Goal: Task Accomplishment & Management: Use online tool/utility

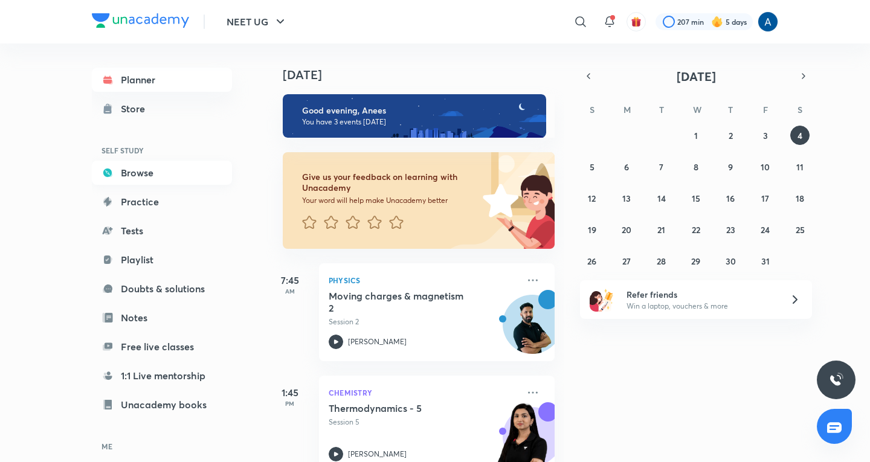
click at [142, 172] on link "Browse" at bounding box center [162, 173] width 140 height 24
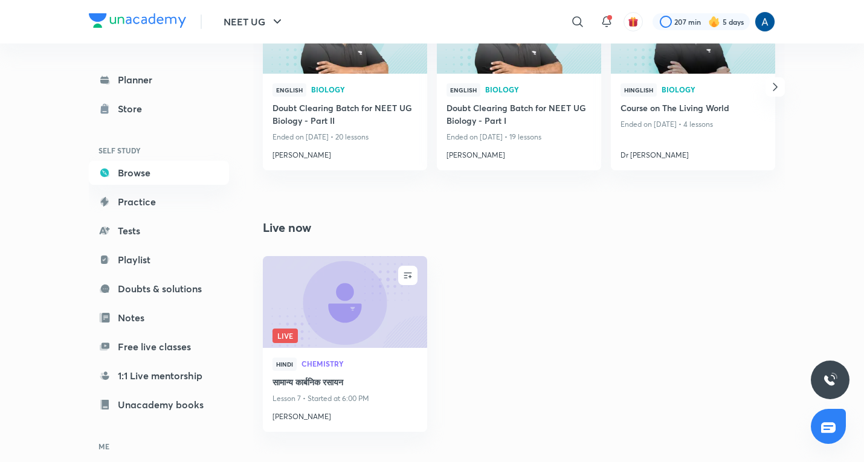
scroll to position [895, 0]
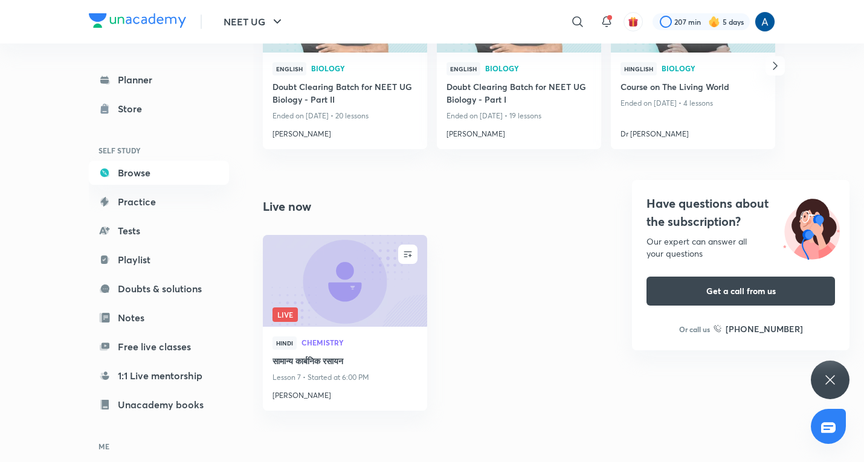
click at [823, 376] on icon at bounding box center [830, 380] width 15 height 15
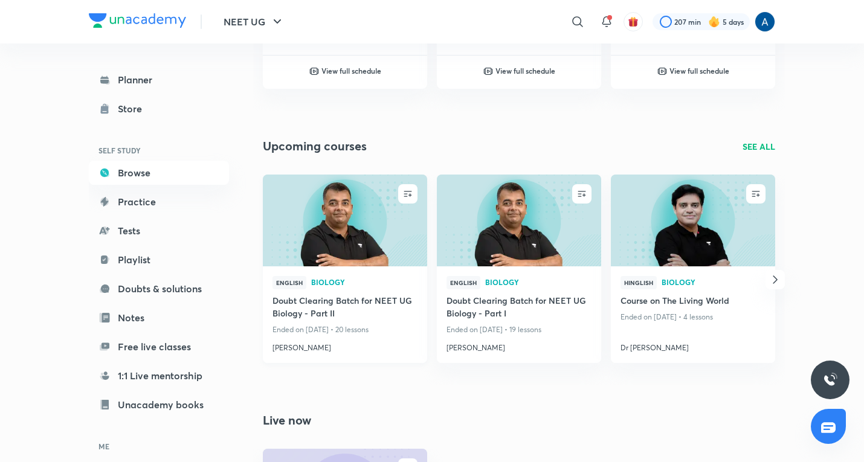
scroll to position [714, 0]
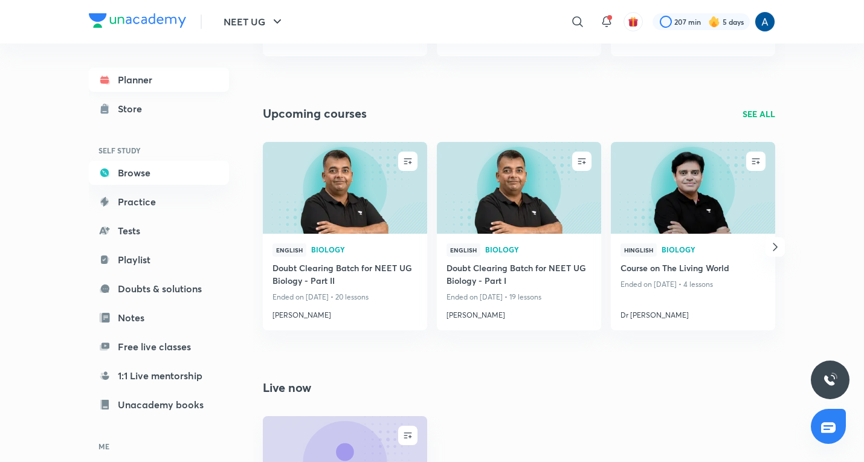
click at [129, 77] on link "Planner" at bounding box center [159, 80] width 140 height 24
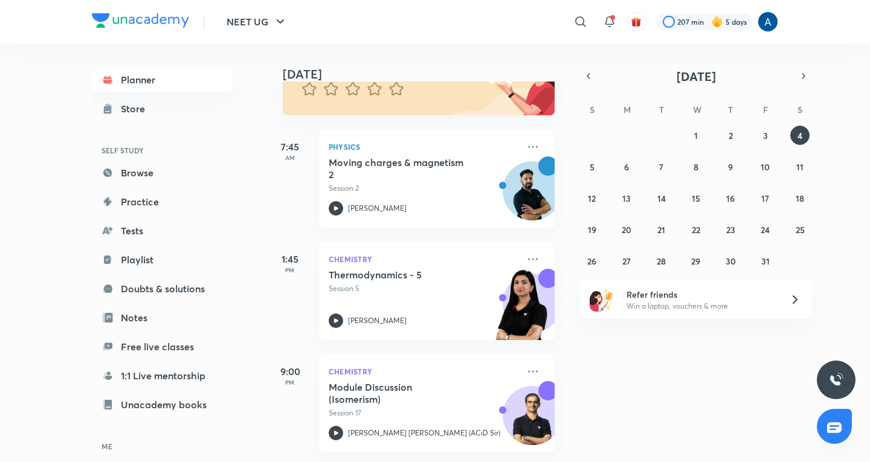
scroll to position [143, 0]
click at [766, 137] on abbr "3" at bounding box center [765, 135] width 5 height 11
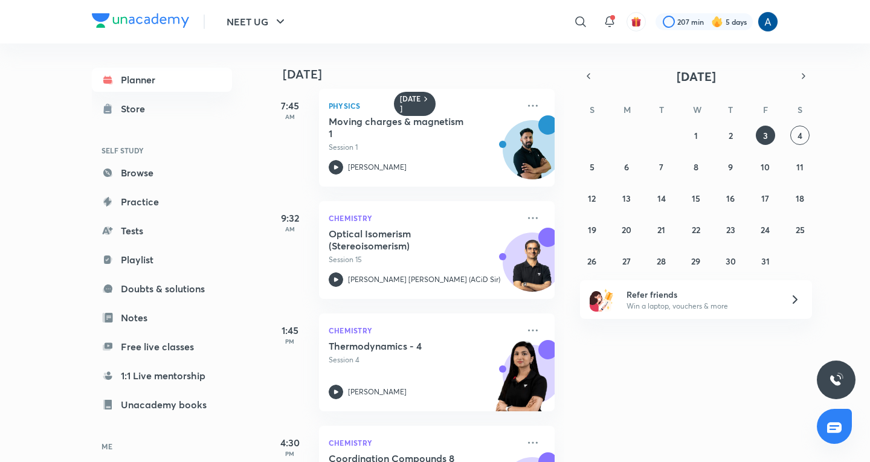
scroll to position [0, 0]
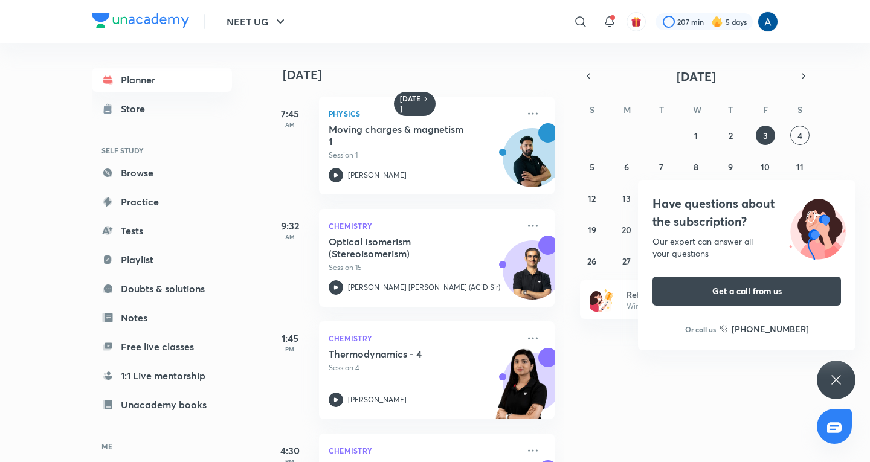
click at [838, 372] on div "Have questions about the subscription? Our expert can answer all your questions…" at bounding box center [836, 380] width 39 height 39
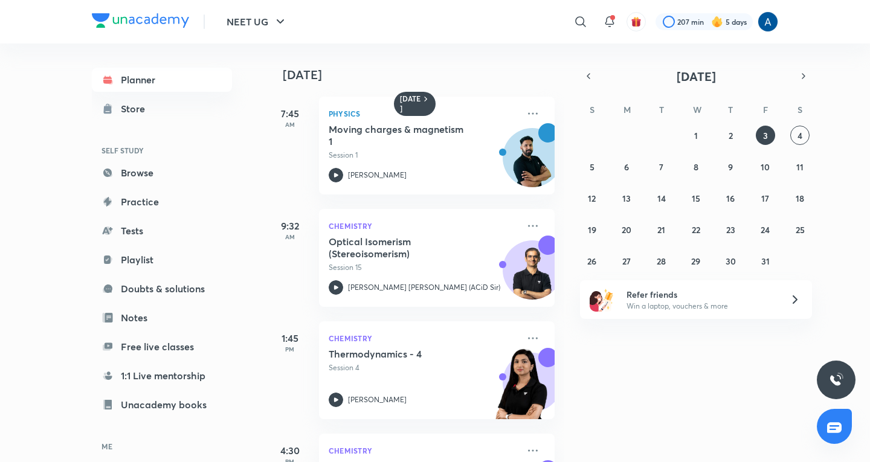
click at [790, 134] on div "28 29 30 1 2 3 4 5 6 7 8 9 10 11 12 13 14 15 16 17 18 19 20 21 22 23 24 25 26 2…" at bounding box center [696, 198] width 232 height 145
click at [795, 134] on button "4" at bounding box center [799, 135] width 19 height 19
